Goal: Task Accomplishment & Management: Complete application form

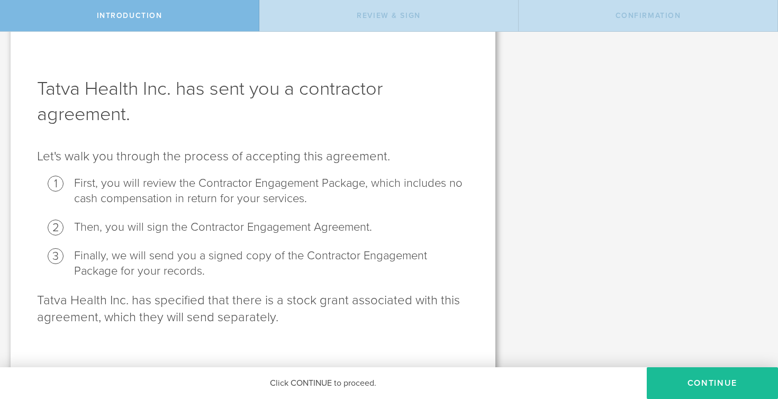
scroll to position [28, 0]
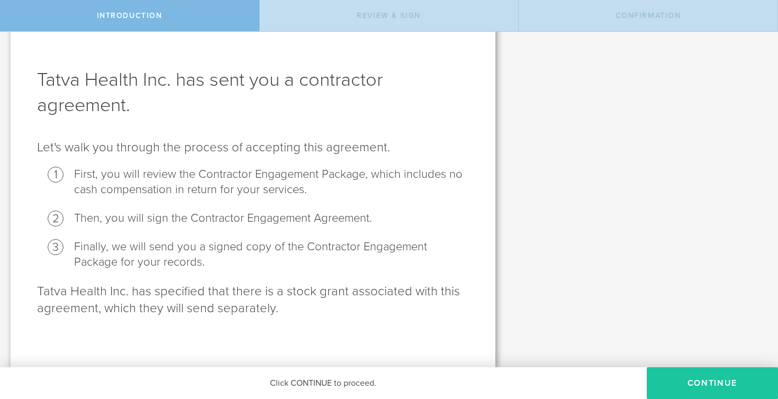
click at [702, 381] on button "Continue" at bounding box center [712, 383] width 131 height 32
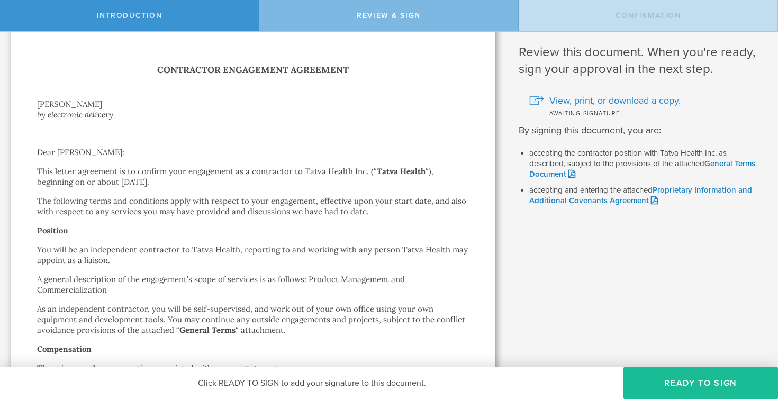
scroll to position [0, 0]
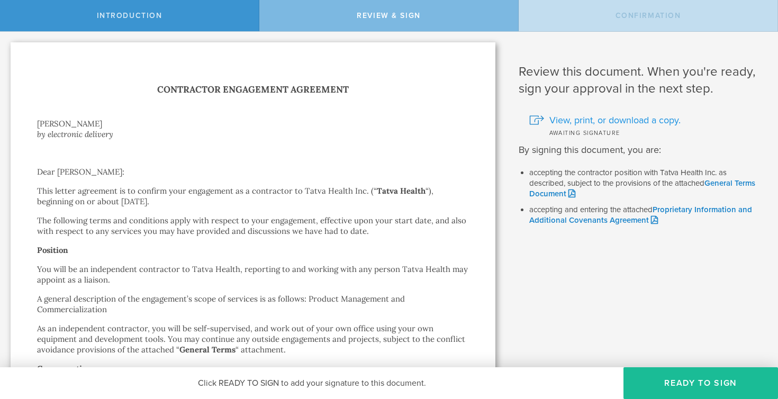
click at [642, 120] on span "View, print, or download a copy." at bounding box center [615, 120] width 131 height 14
click at [683, 384] on button "Ready to Sign" at bounding box center [701, 383] width 155 height 32
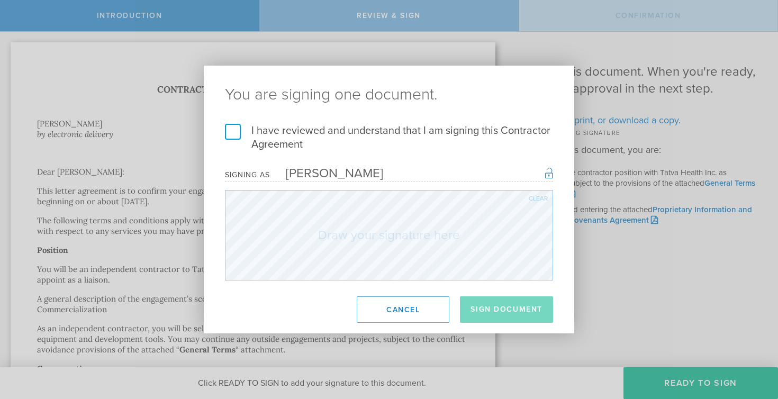
click at [238, 132] on label "I have reviewed and understand that I am signing this Contractor Agreement" at bounding box center [389, 138] width 328 height 28
click at [0, 0] on input "I have reviewed and understand that I am signing this Contractor Agreement" at bounding box center [0, 0] width 0 height 0
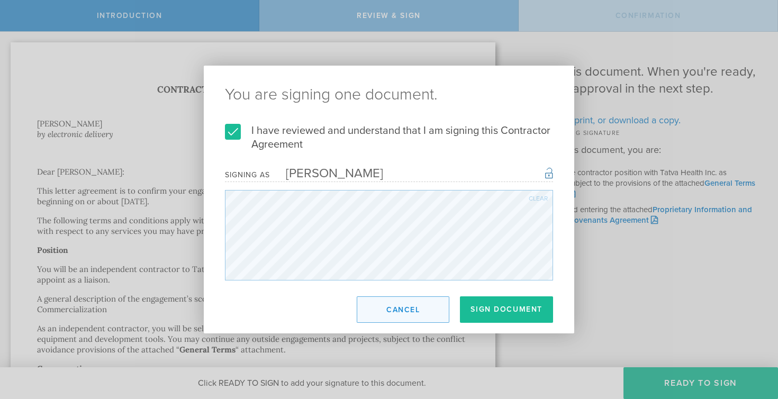
click at [401, 311] on button "Cancel" at bounding box center [403, 310] width 93 height 26
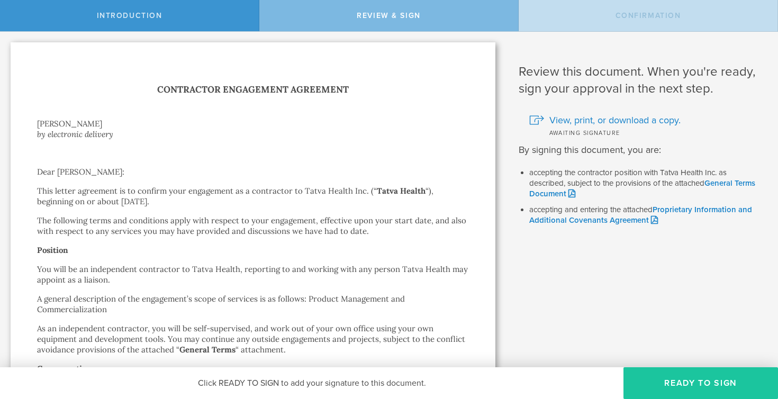
click at [671, 383] on button "Ready to Sign" at bounding box center [701, 383] width 155 height 32
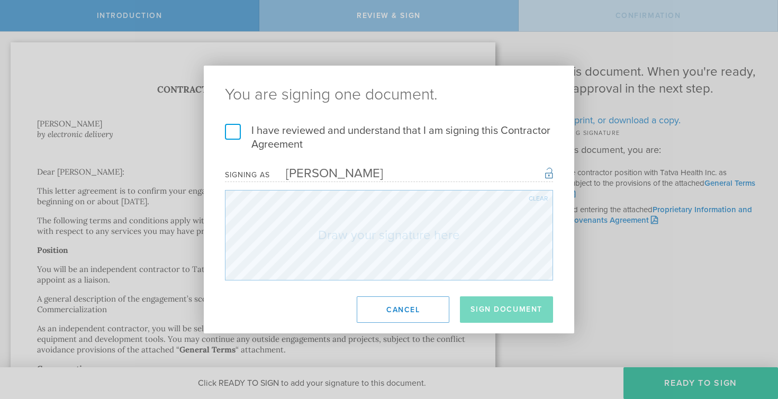
click at [234, 131] on label "I have reviewed and understand that I am signing this Contractor Agreement" at bounding box center [389, 138] width 328 height 28
click at [0, 0] on input "I have reviewed and understand that I am signing this Contractor Agreement" at bounding box center [0, 0] width 0 height 0
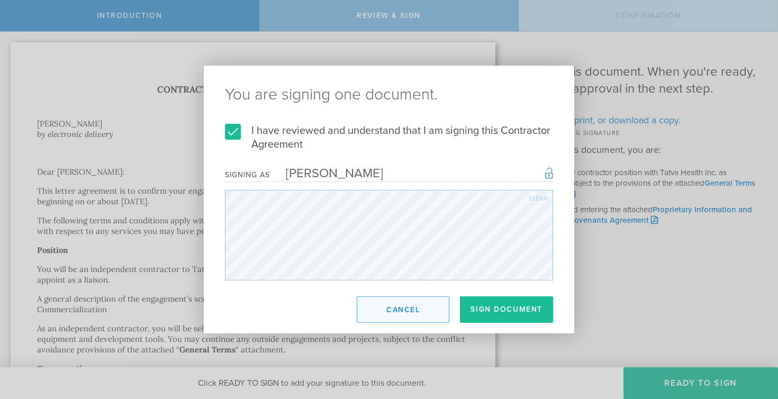
click at [414, 313] on button "Cancel" at bounding box center [403, 310] width 93 height 26
